Goal: Contribute content: Add original content to the website for others to see

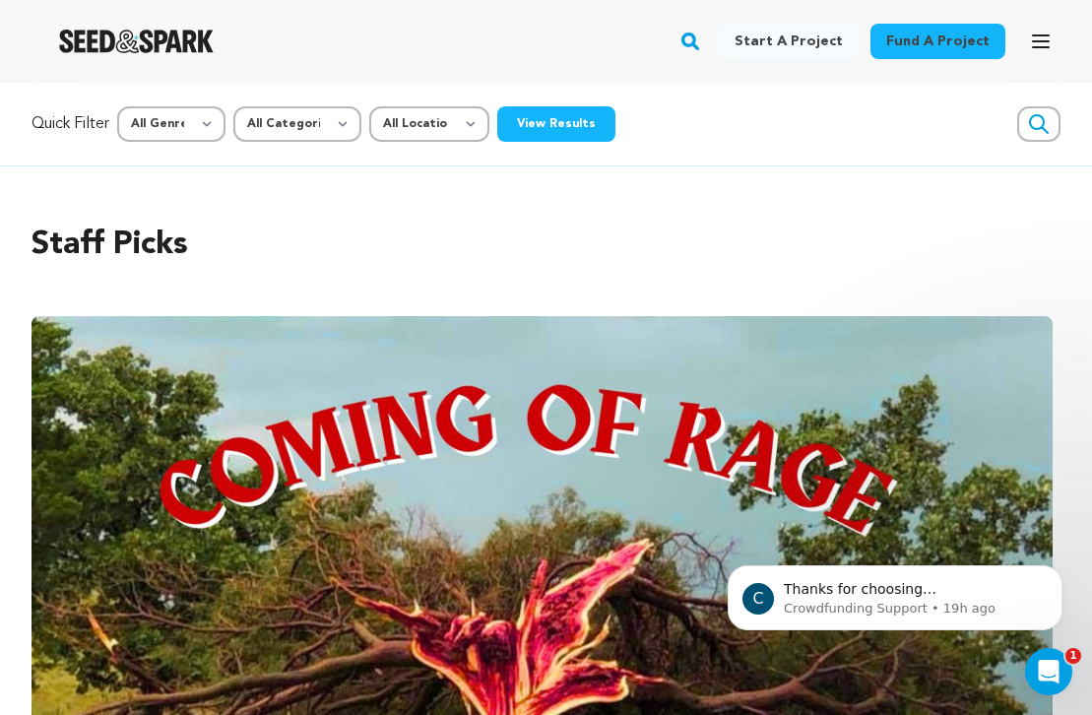
click at [1042, 38] on icon "button" at bounding box center [1041, 42] width 24 height 24
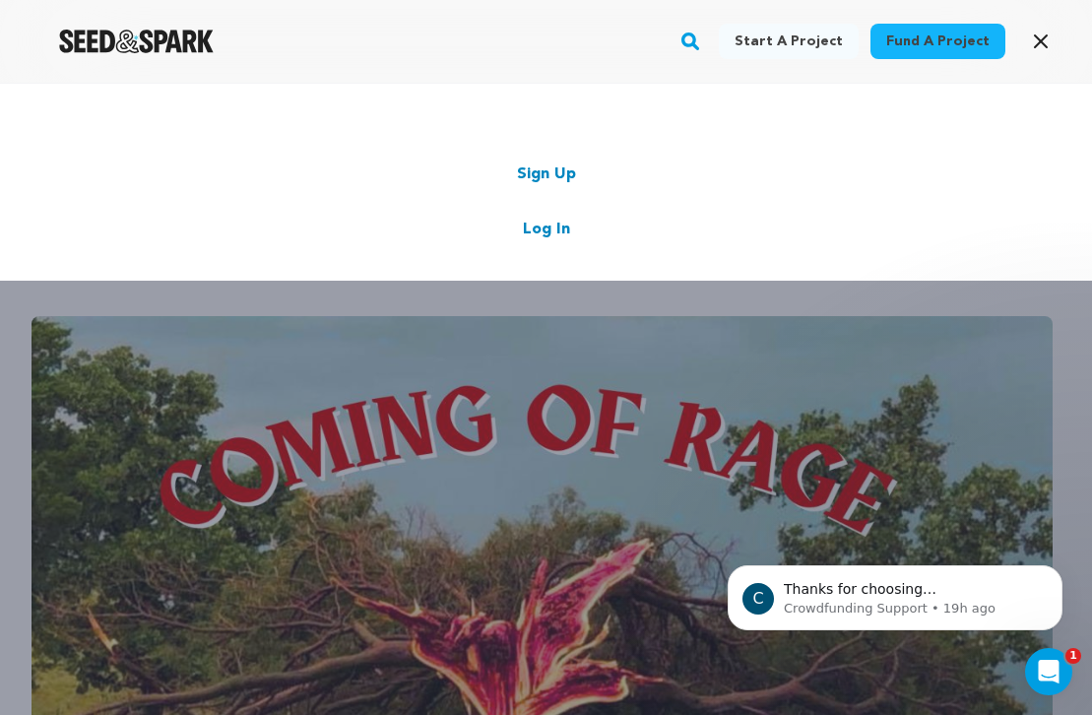
click at [542, 233] on link "Log In" at bounding box center [546, 230] width 47 height 24
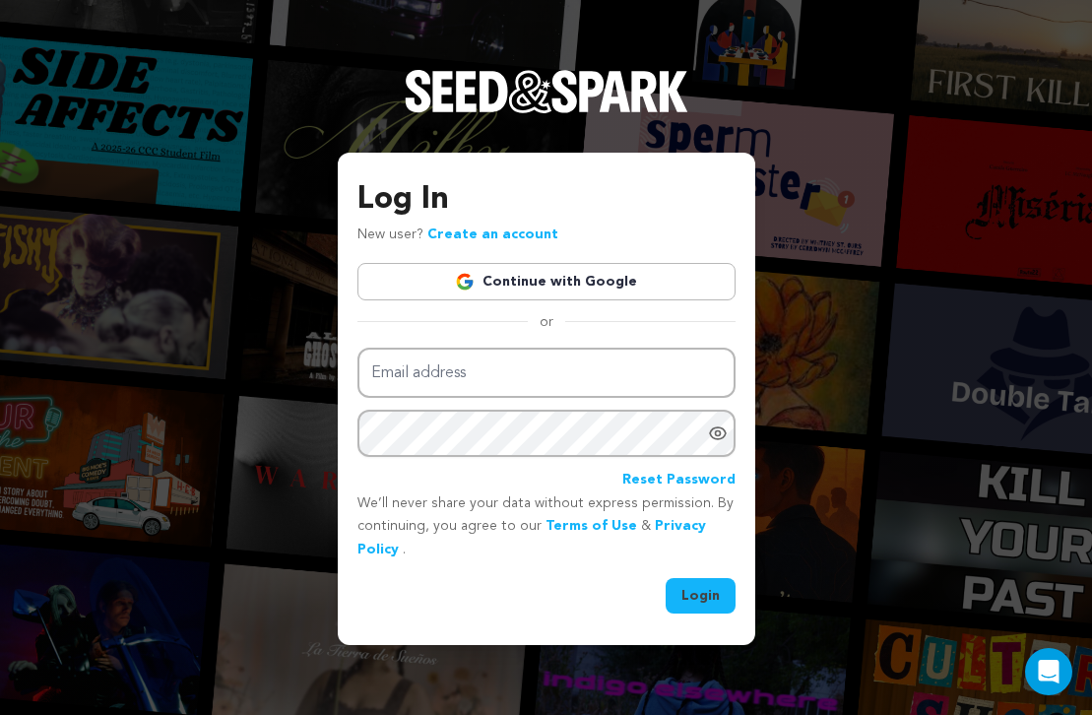
click at [566, 285] on link "Continue with Google" at bounding box center [546, 281] width 378 height 37
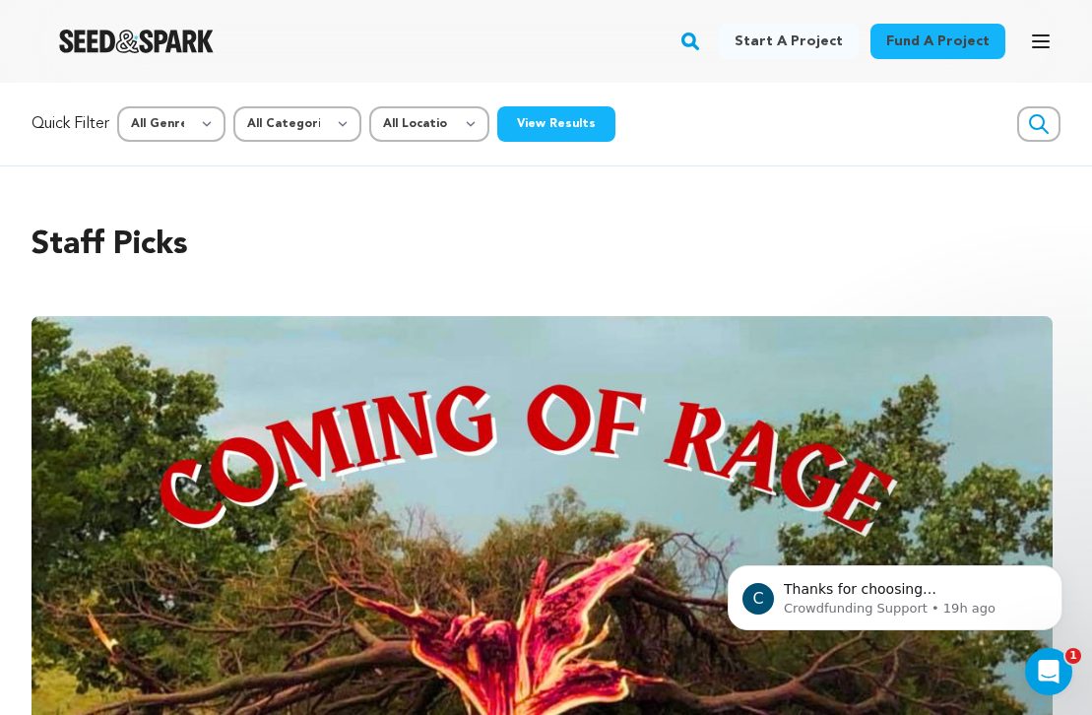
click at [1038, 38] on icon "button" at bounding box center [1041, 42] width 24 height 24
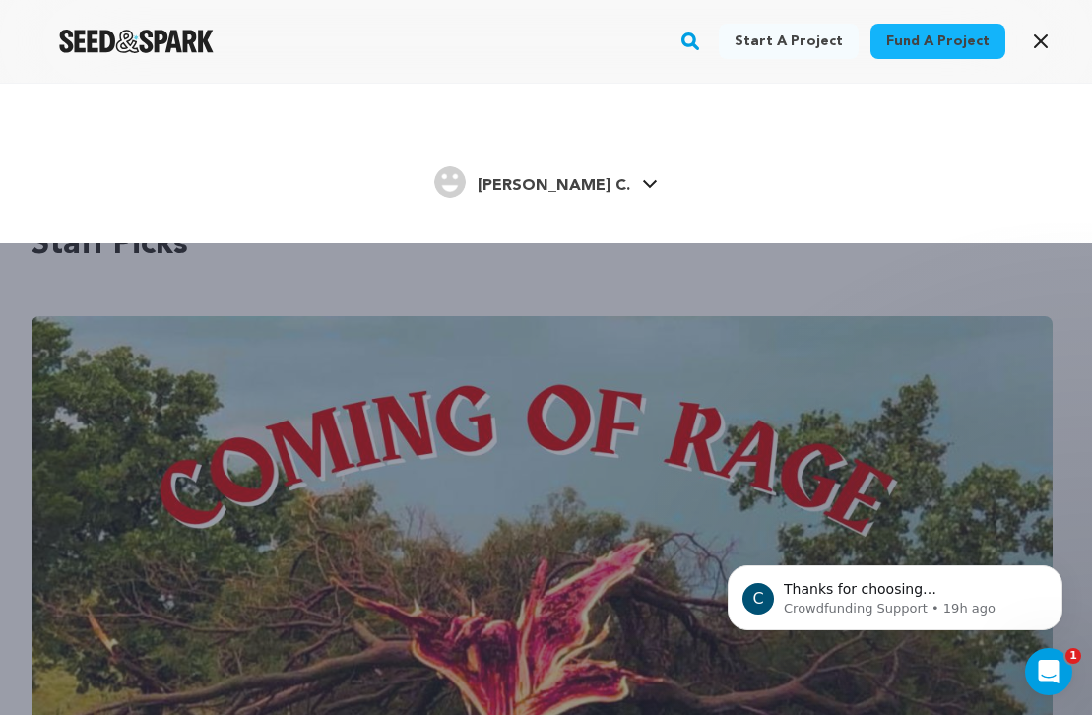
click at [611, 174] on link "Maurer C. Maurer C." at bounding box center [546, 179] width 224 height 35
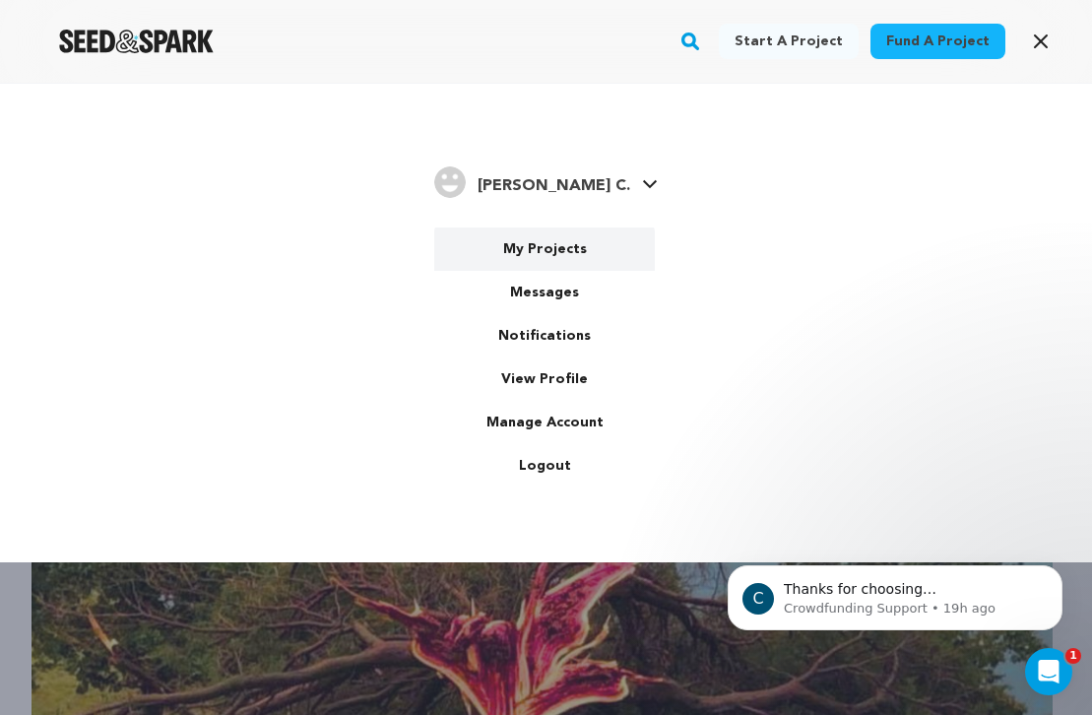
click at [564, 259] on link "My Projects" at bounding box center [544, 248] width 221 height 43
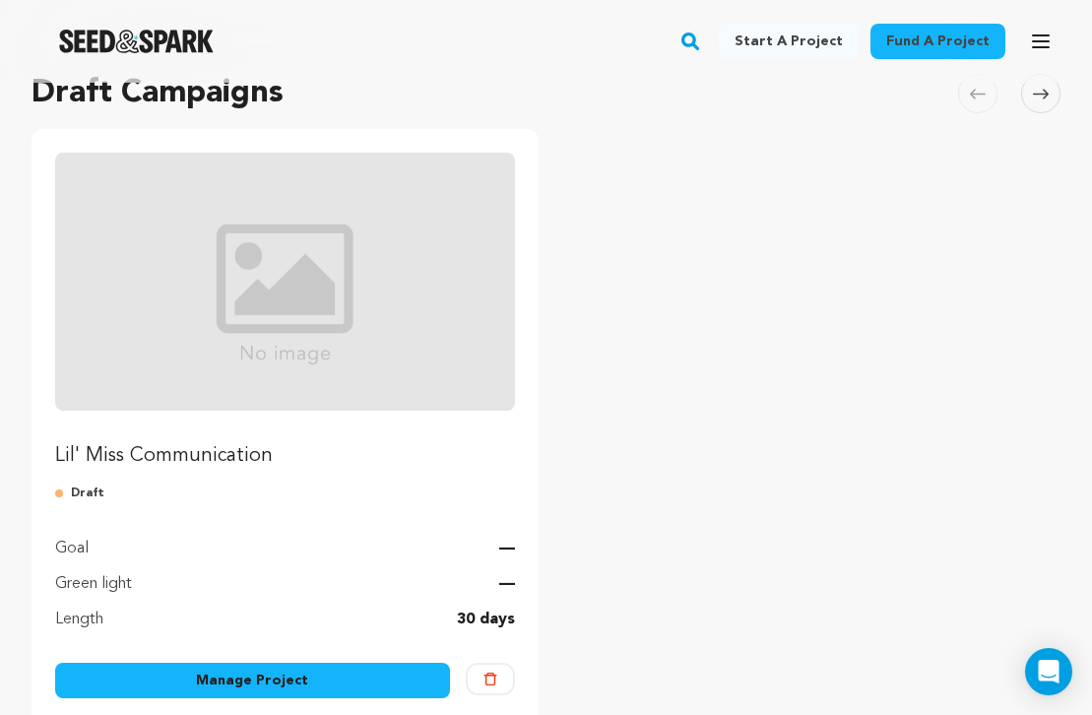
scroll to position [158, 0]
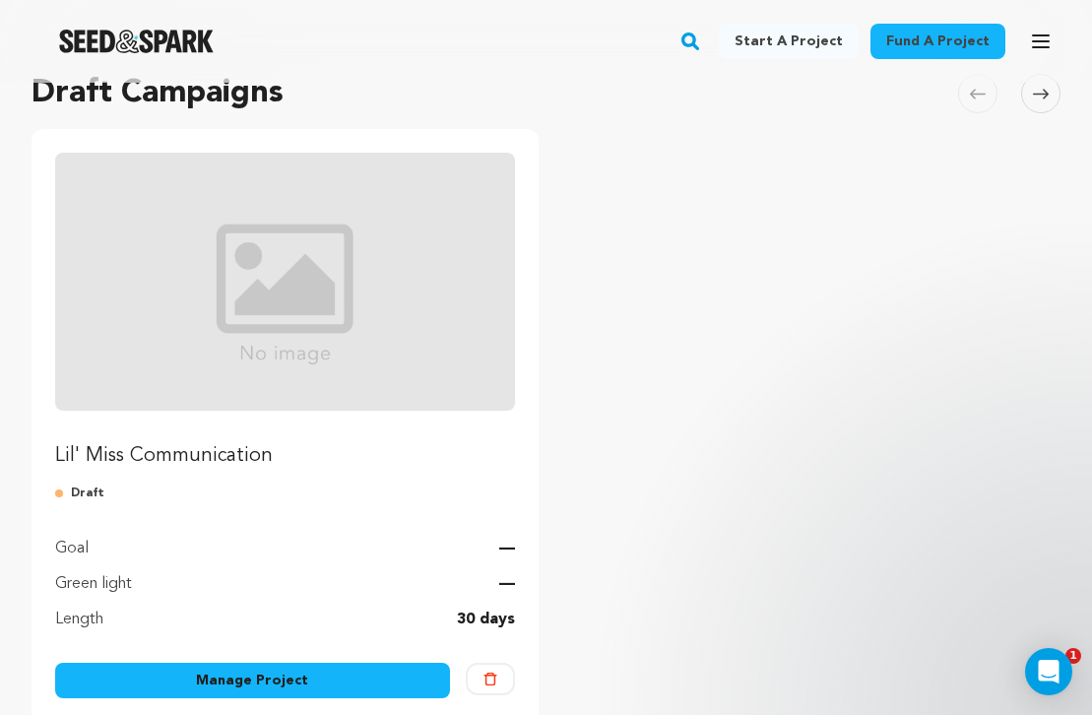
click at [183, 681] on link "Manage Project" at bounding box center [252, 680] width 395 height 35
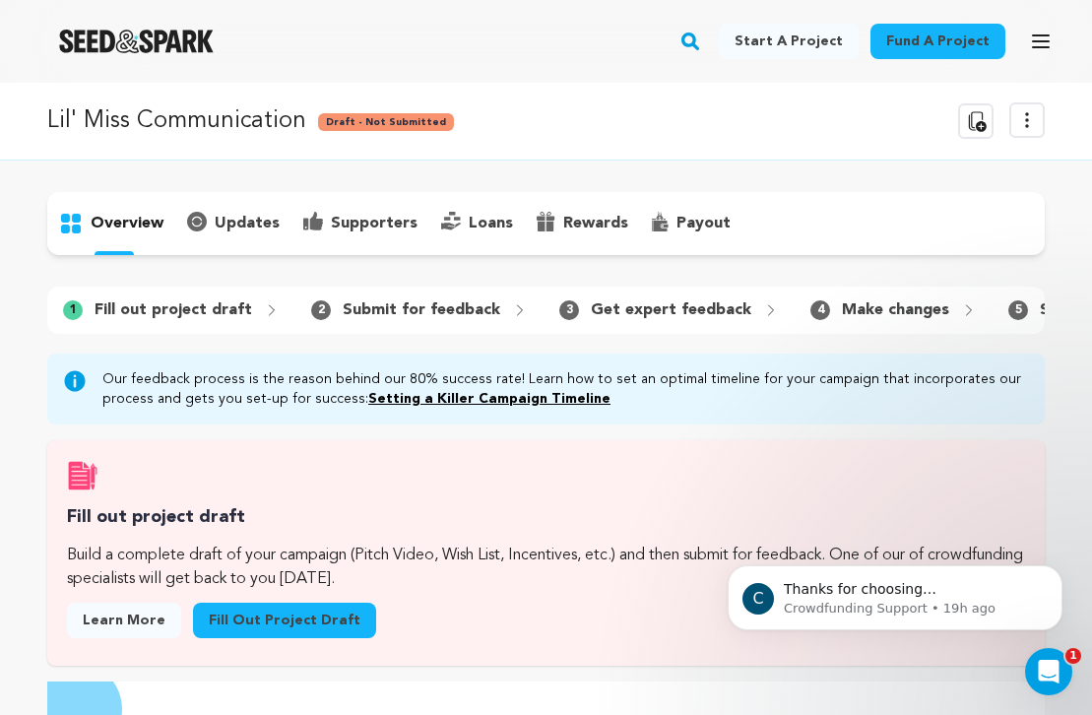
click at [245, 621] on link "Fill out project draft" at bounding box center [284, 620] width 183 height 35
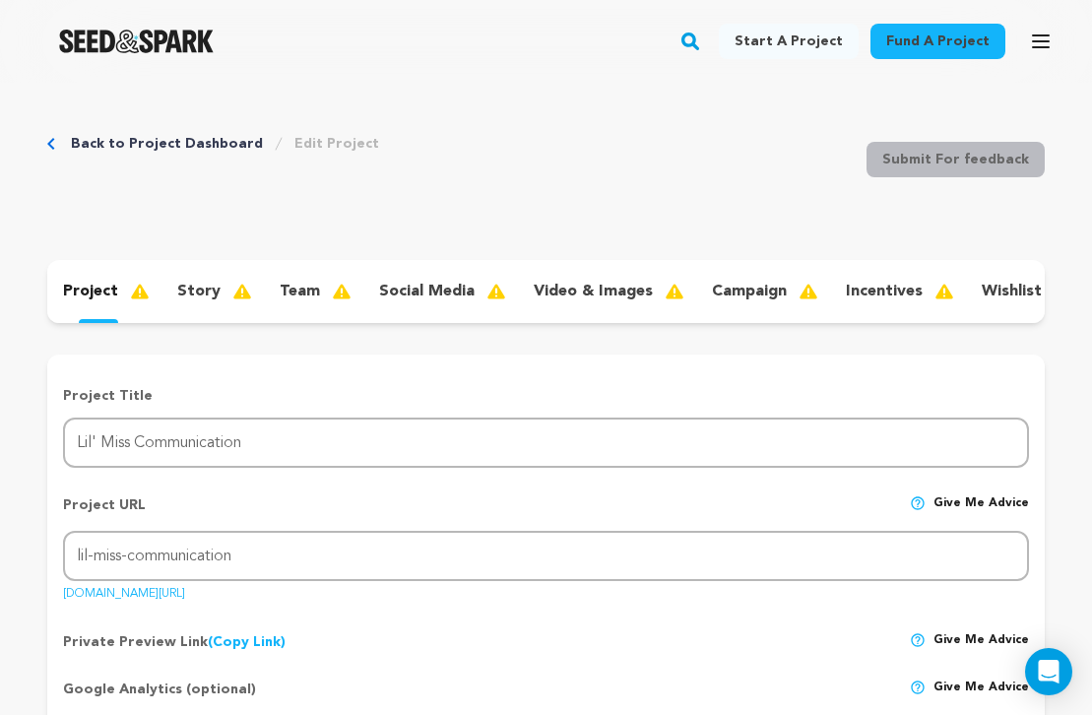
scroll to position [168, 0]
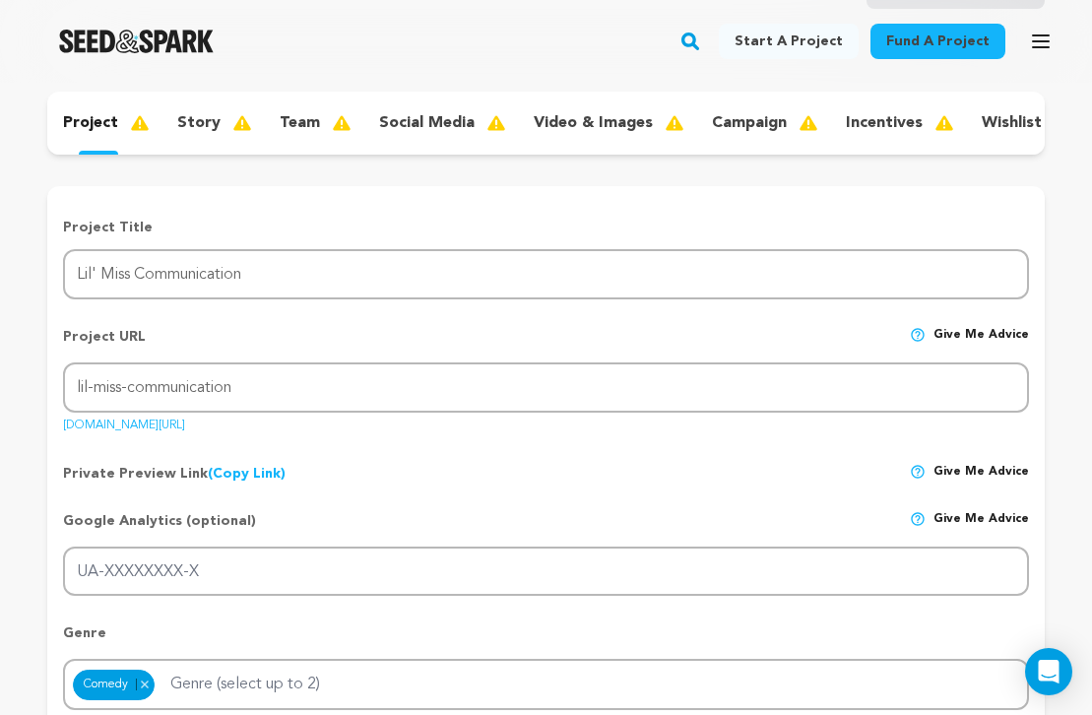
click at [218, 124] on div "story" at bounding box center [212, 123] width 102 height 32
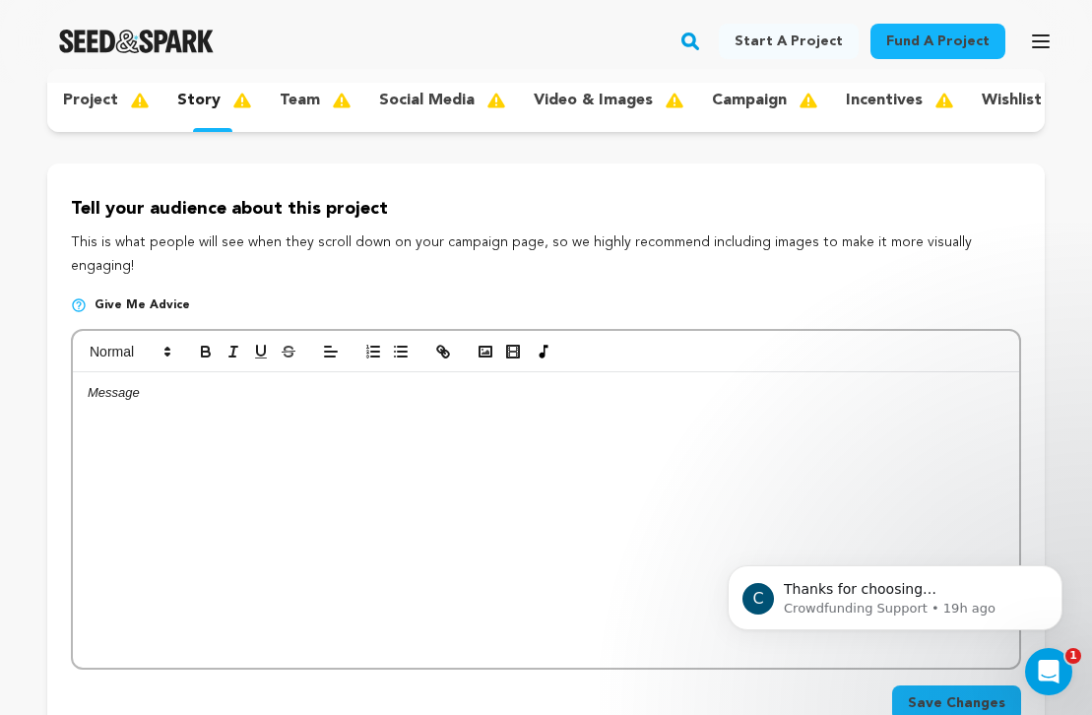
scroll to position [747, 0]
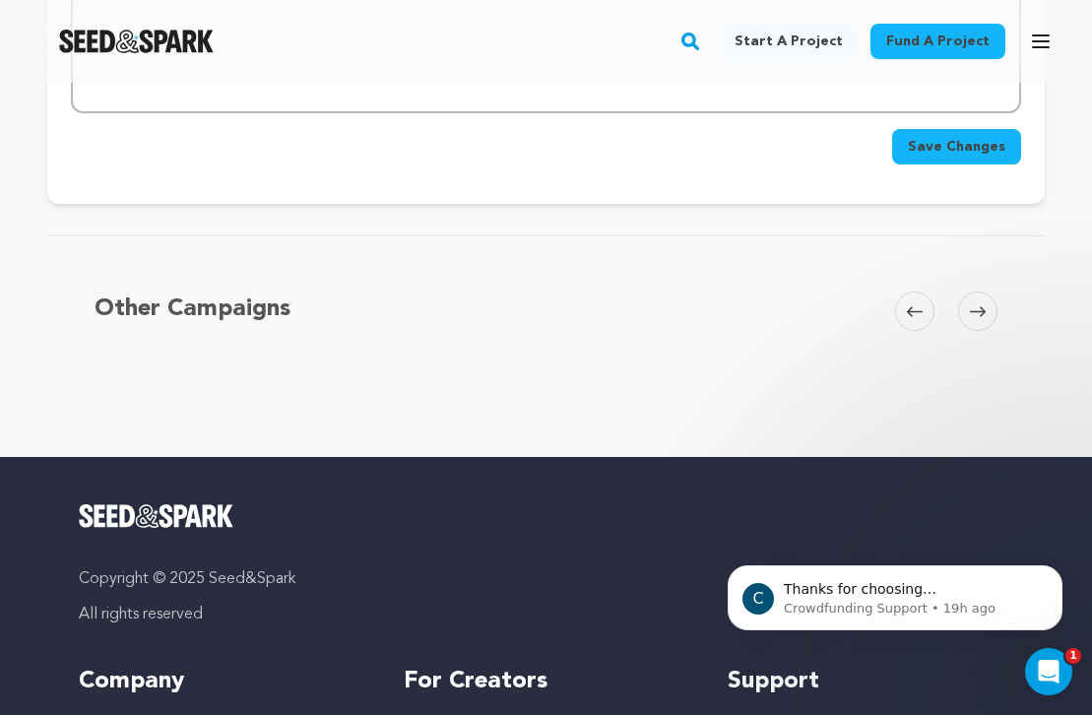
click at [222, 291] on h5 "Other Campaigns" at bounding box center [193, 308] width 196 height 35
click at [201, 291] on h5 "Other Campaigns" at bounding box center [193, 308] width 196 height 35
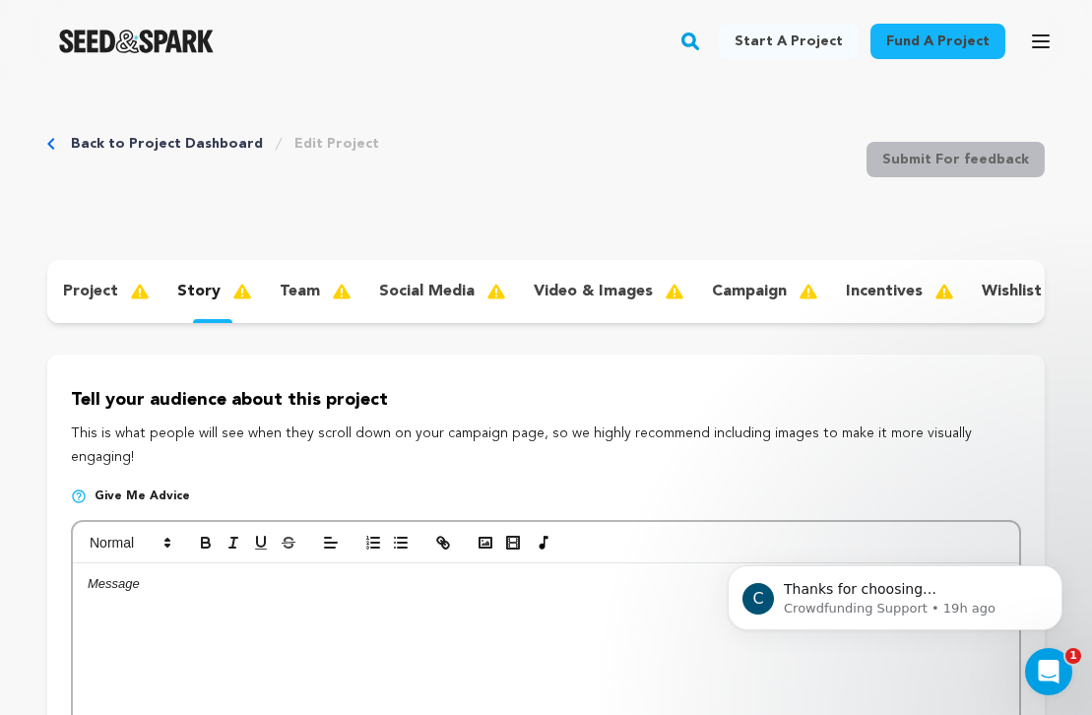
scroll to position [0, 0]
click at [774, 301] on p "campaign" at bounding box center [749, 292] width 75 height 24
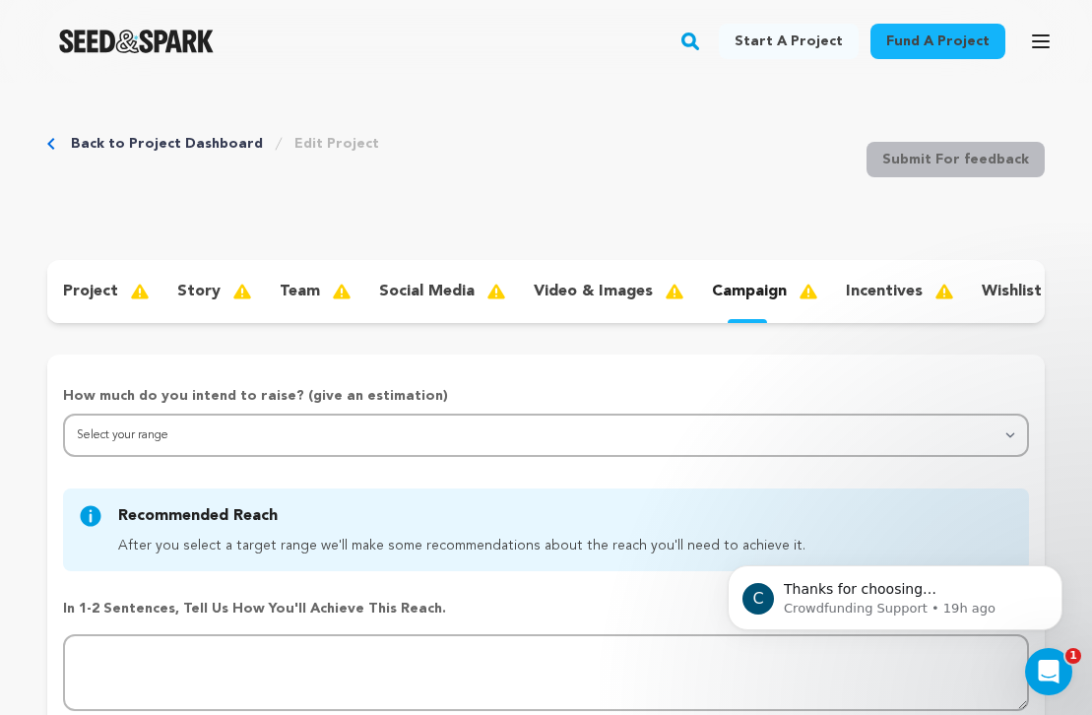
scroll to position [216, 0]
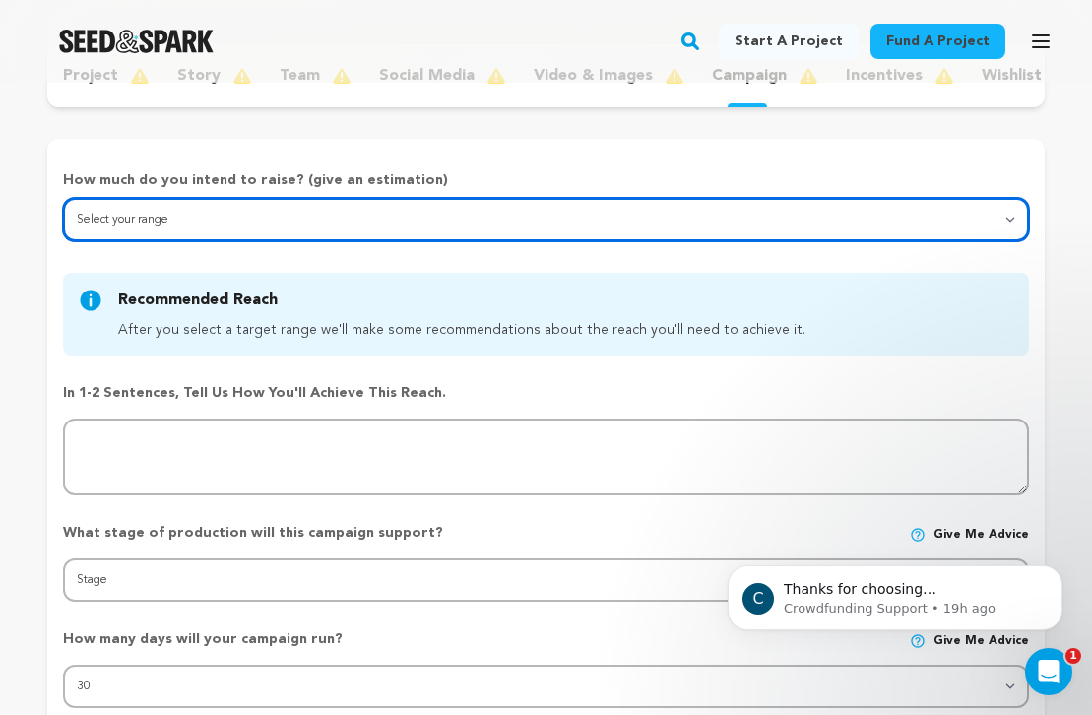
select select "1"
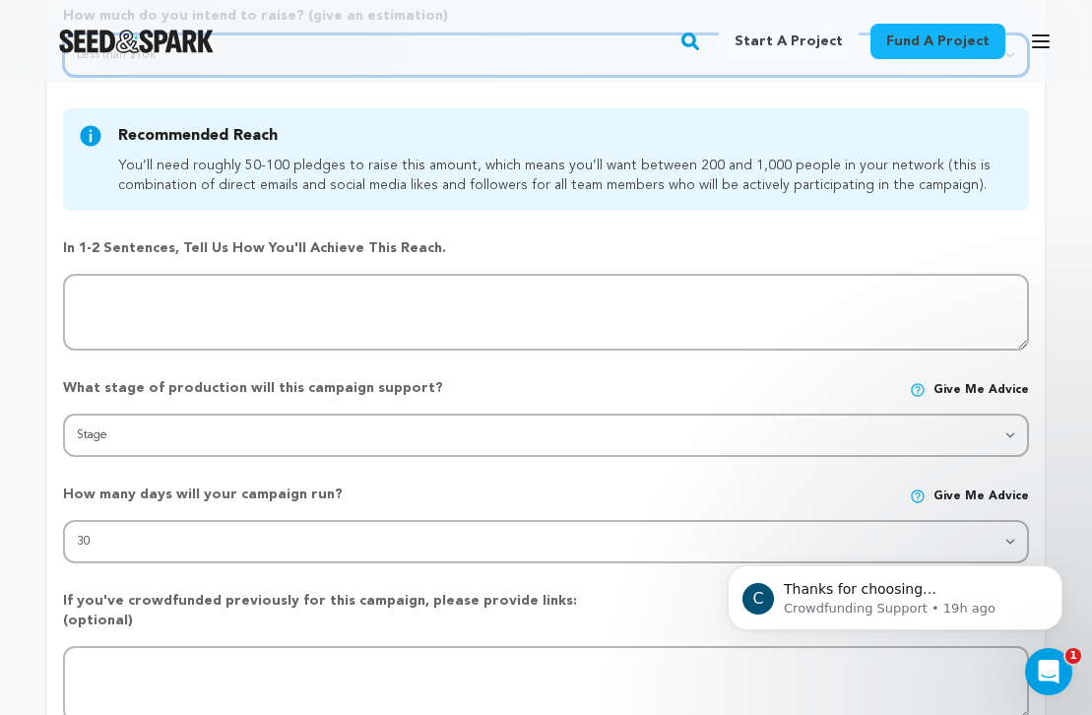
scroll to position [392, 0]
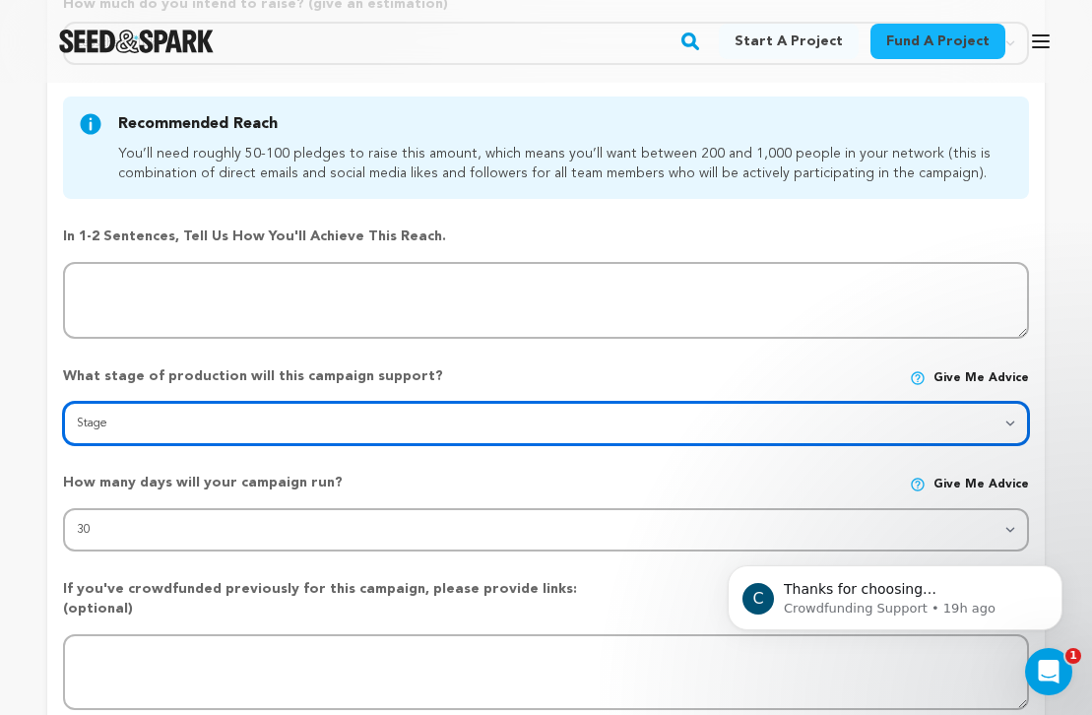
select select "1404"
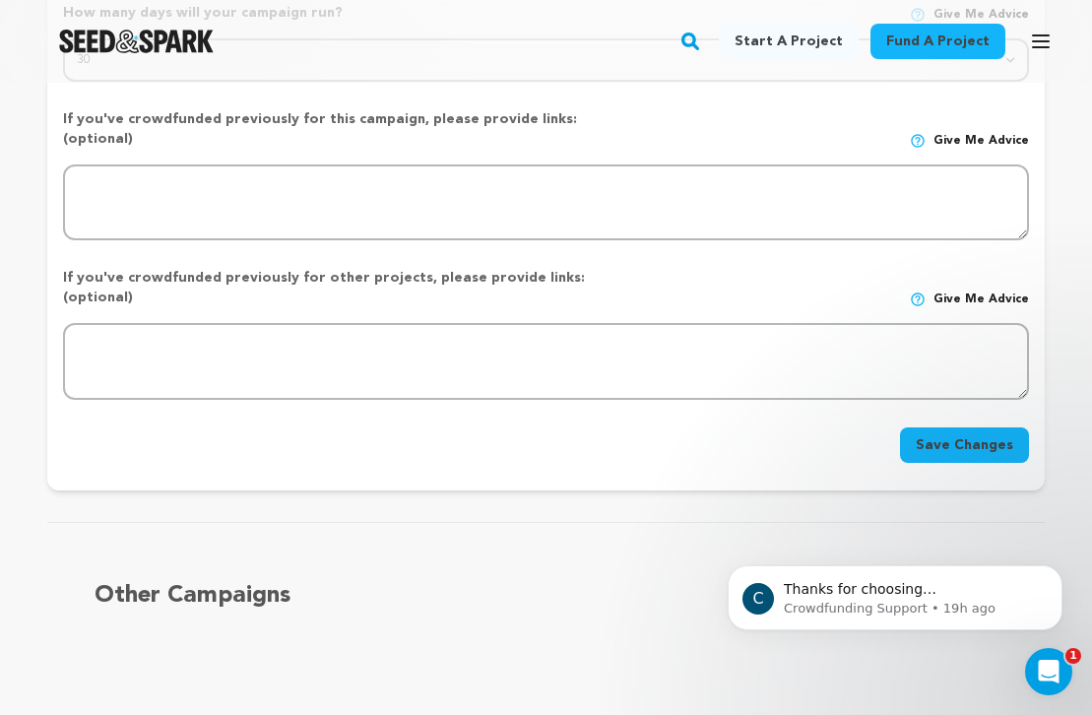
scroll to position [868, 0]
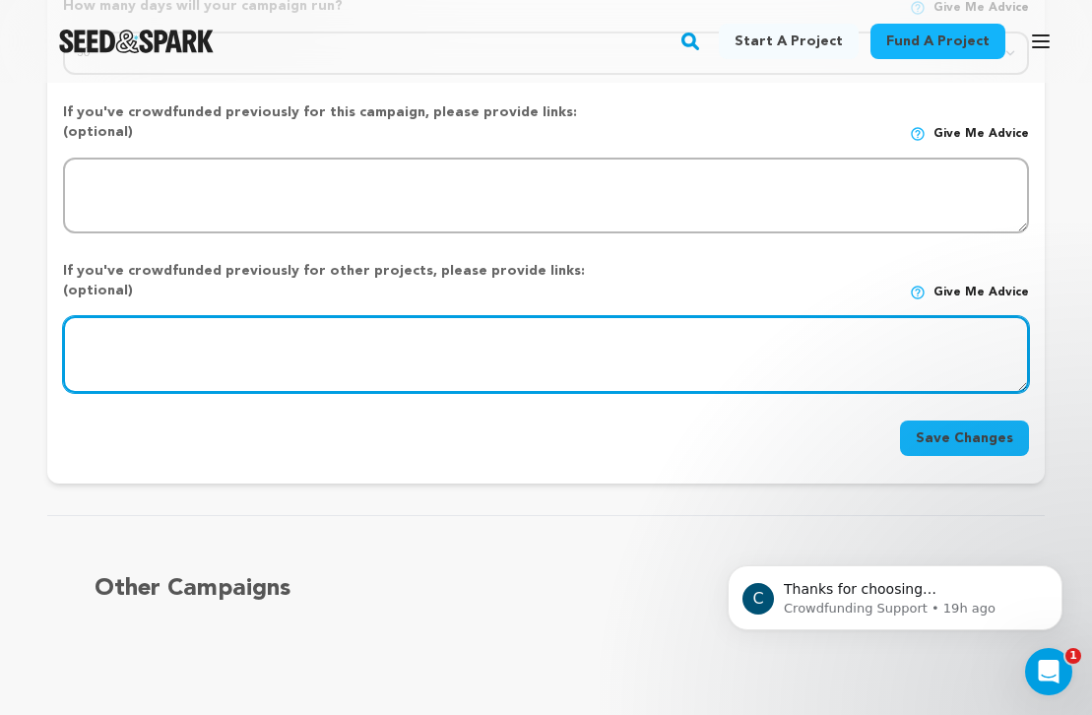
click at [430, 316] on textarea at bounding box center [546, 354] width 966 height 77
paste textarea "https://gofund.me/22a1deb2"
type textarea "https://gofund.me/22a1deb2"
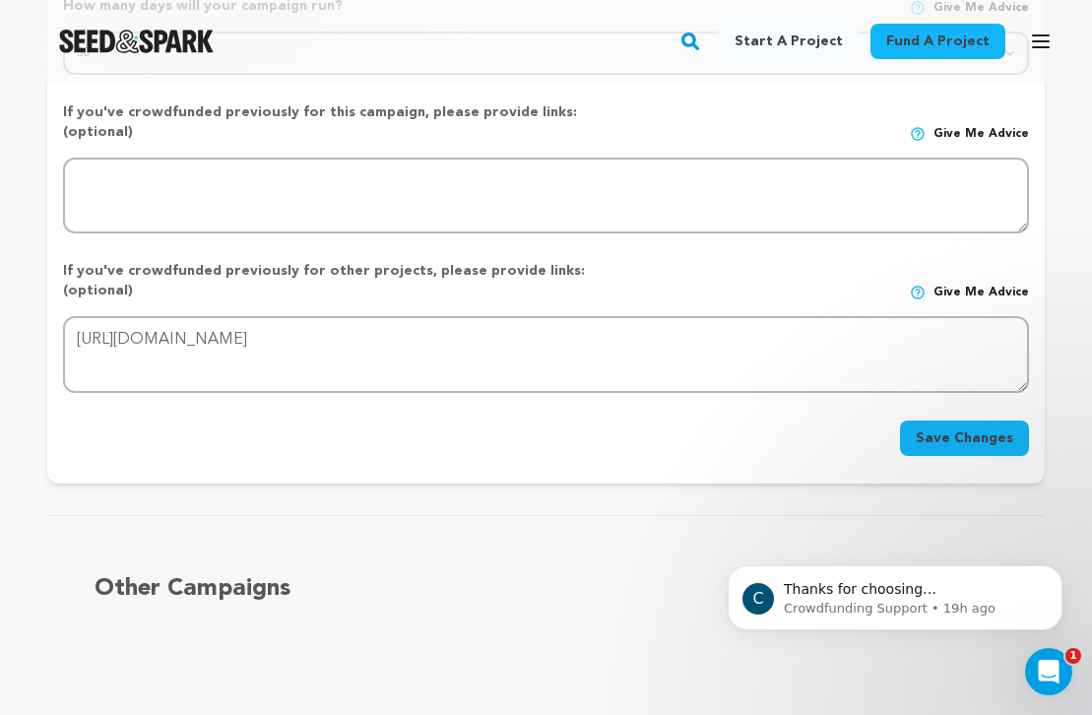
click at [938, 420] on button "Save Changes" at bounding box center [964, 437] width 129 height 35
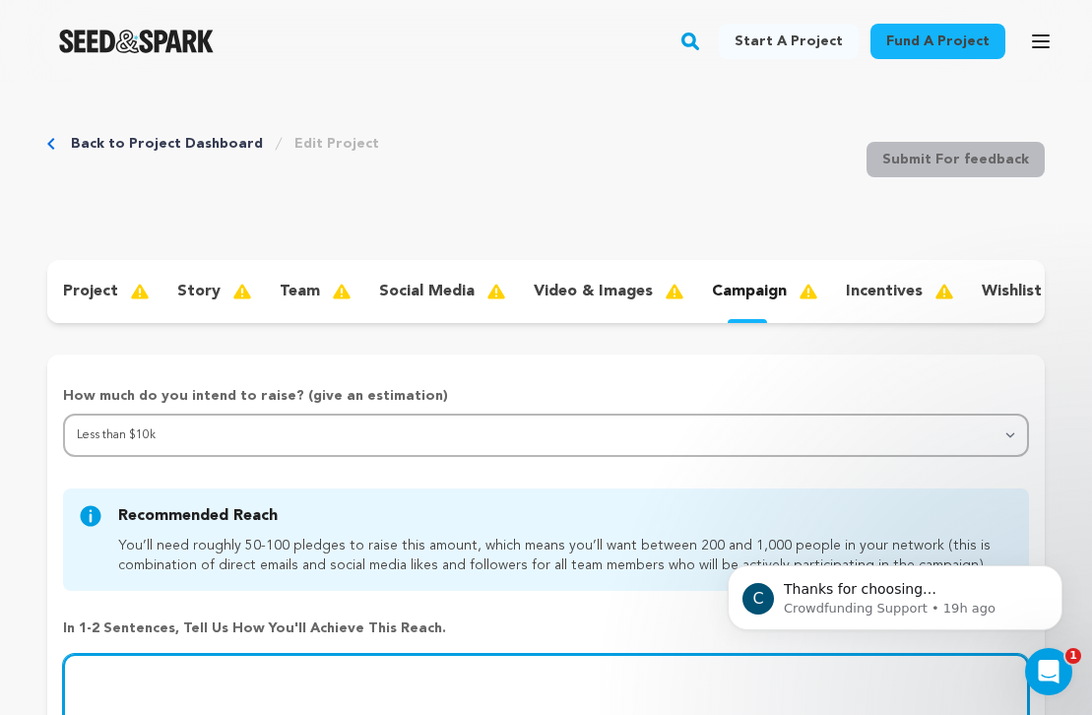
scroll to position [0, 0]
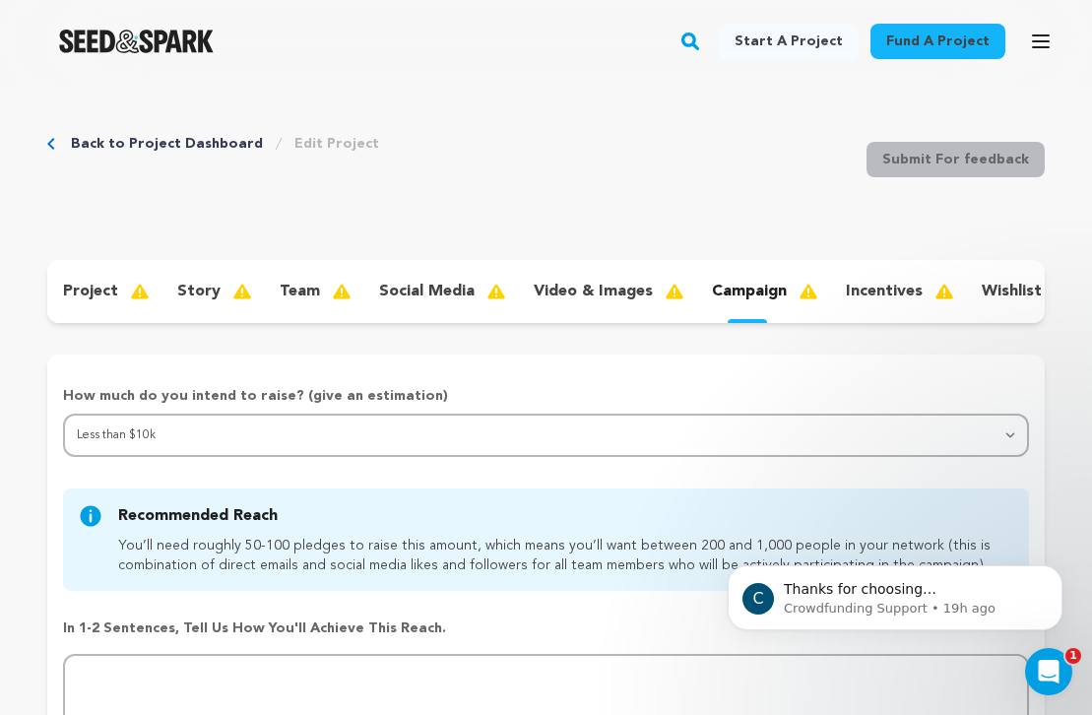
click at [850, 294] on p "incentives" at bounding box center [884, 292] width 77 height 24
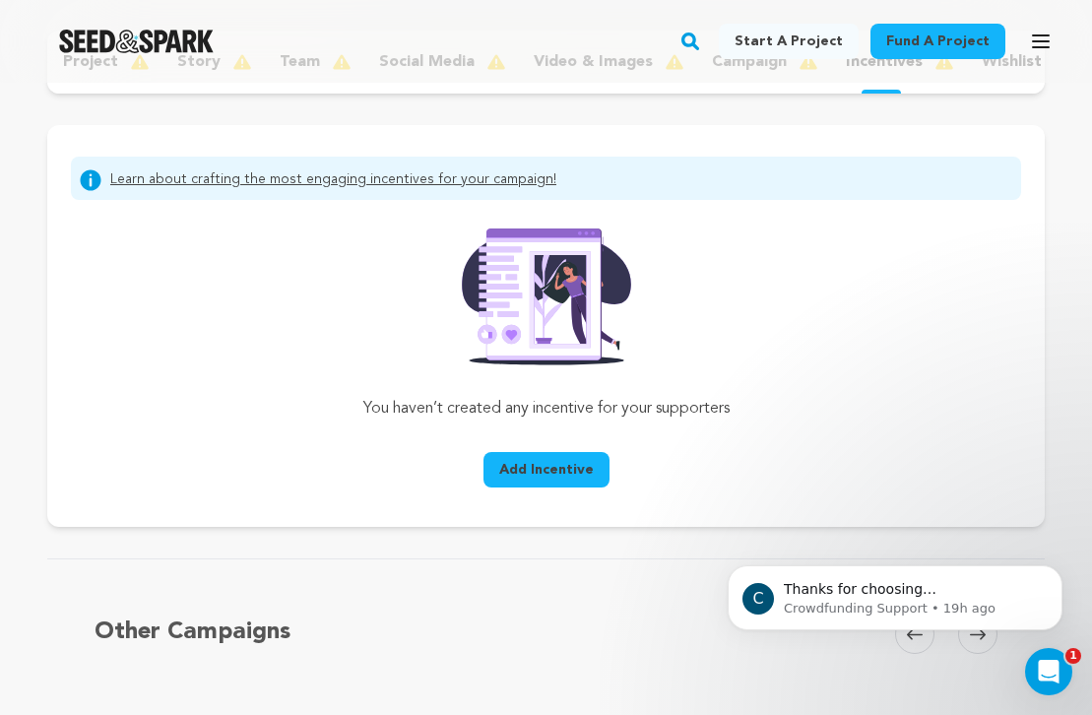
scroll to position [255, 0]
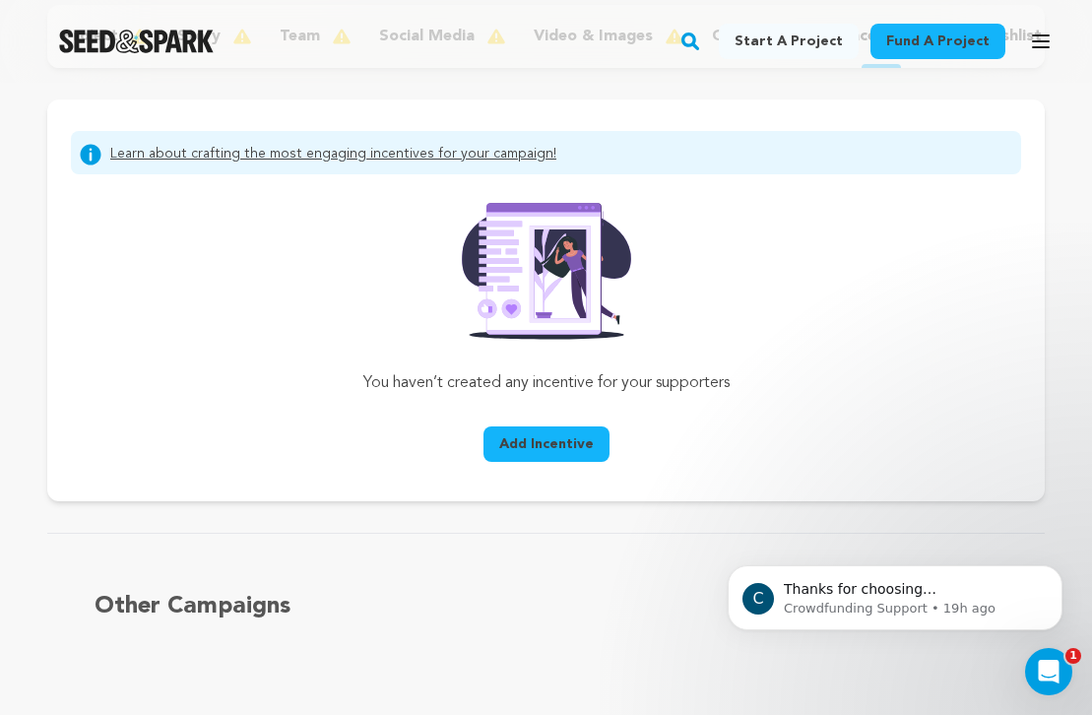
click at [243, 152] on link "Learn about crafting the most engaging incentives for your campaign!" at bounding box center [333, 155] width 446 height 24
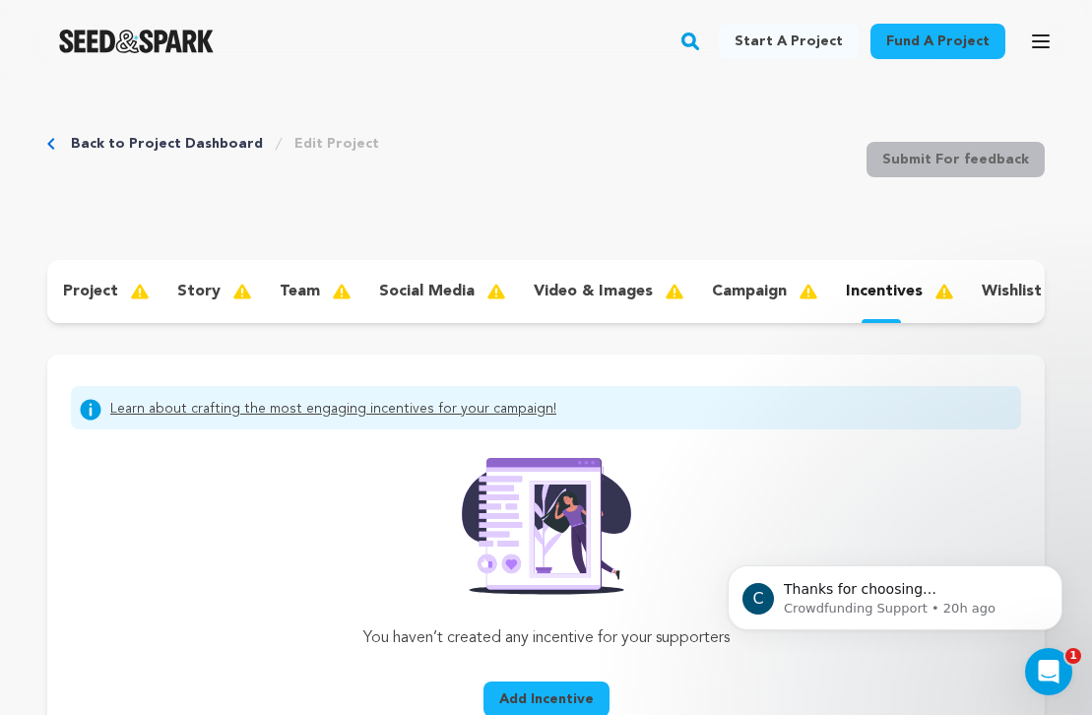
scroll to position [0, 0]
click at [985, 293] on p "wishlist" at bounding box center [1012, 292] width 60 height 24
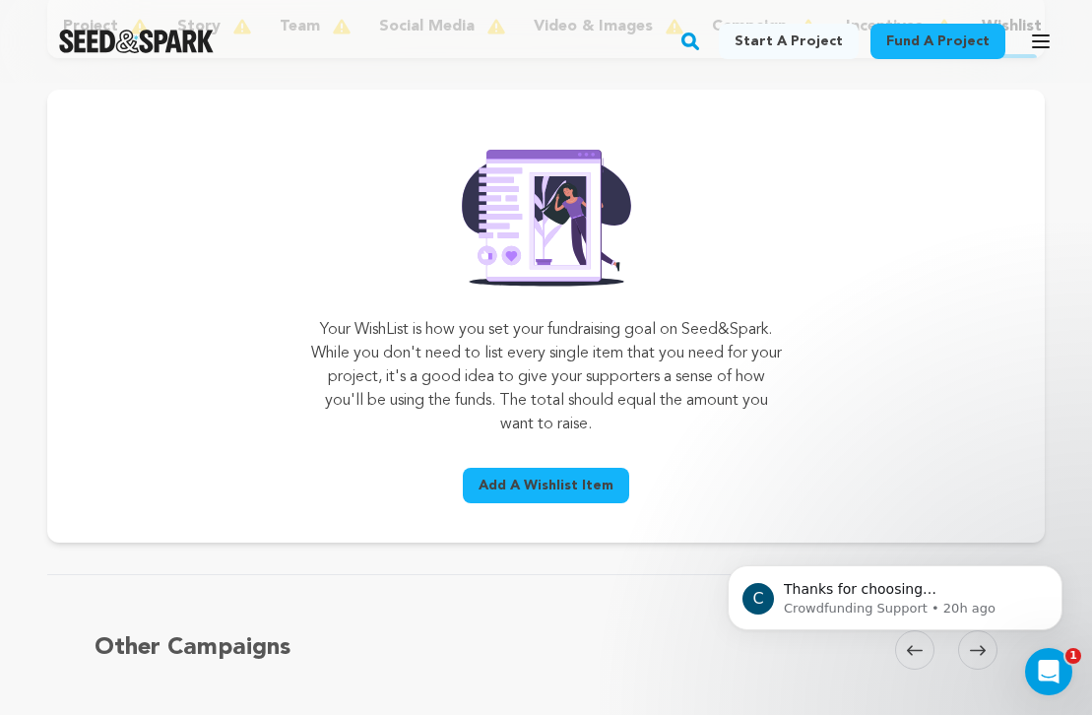
scroll to position [266, 0]
click at [545, 480] on span "Add A Wishlist Item" at bounding box center [546, 485] width 135 height 20
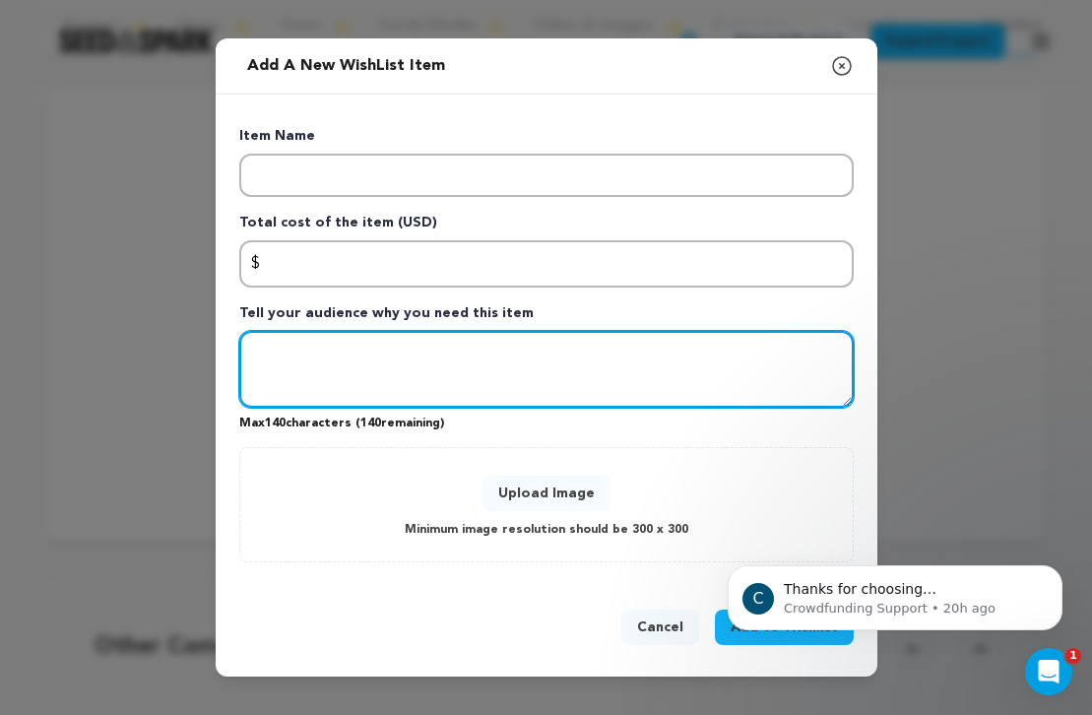
click at [416, 340] on textarea "Tell your audience why you need this item" at bounding box center [546, 369] width 614 height 77
type textarea "j"
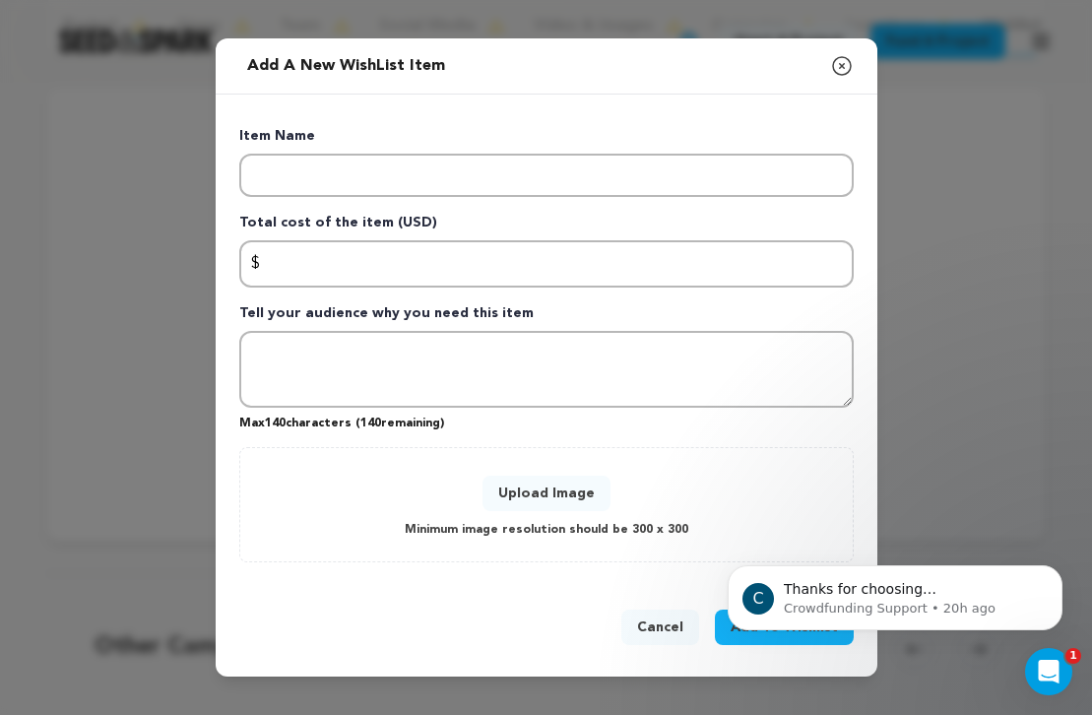
click at [842, 70] on icon "button" at bounding box center [842, 66] width 24 height 24
